Goal: Navigation & Orientation: Find specific page/section

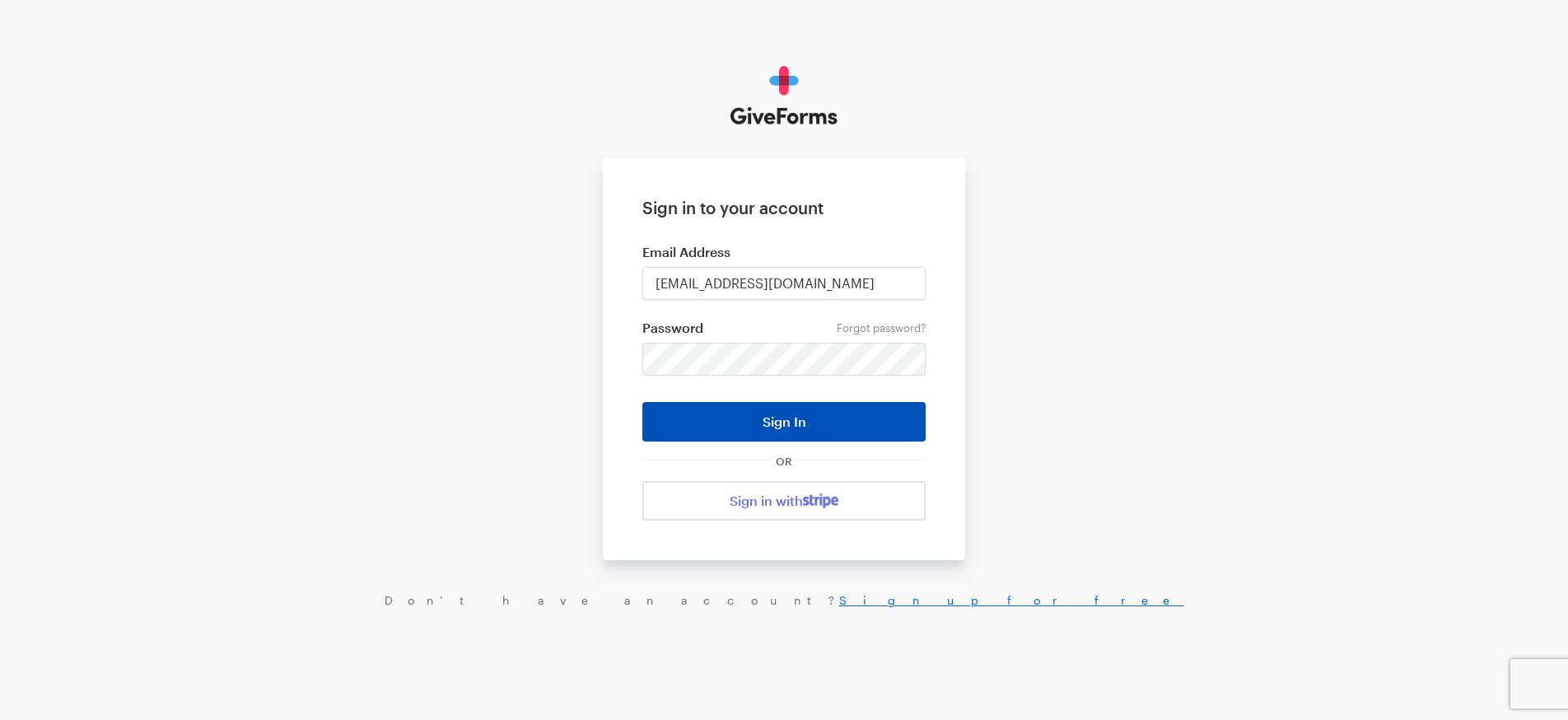
click at [738, 425] on button "Sign In" at bounding box center [784, 422] width 283 height 39
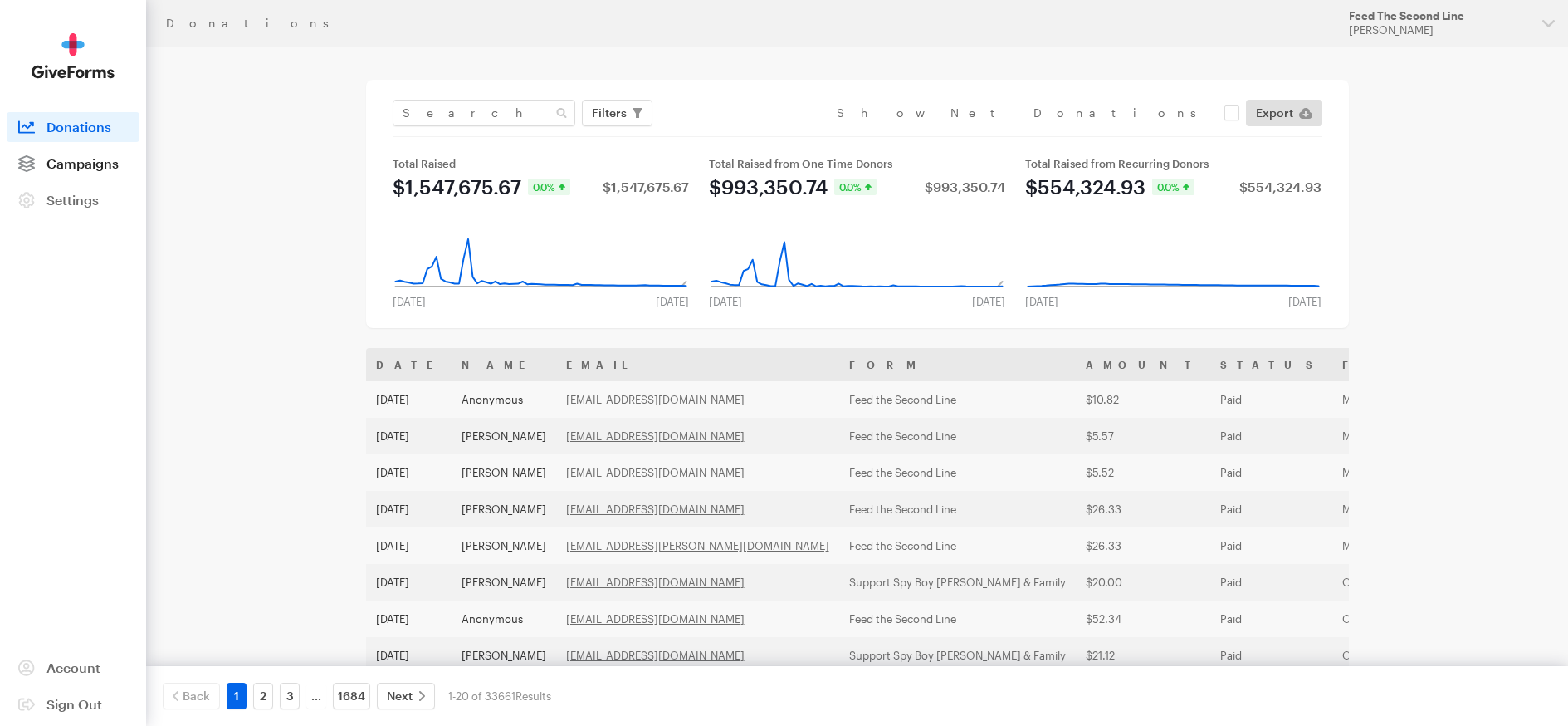
click at [98, 165] on span "Campaigns" at bounding box center [82, 163] width 72 height 15
